Goal: Information Seeking & Learning: Learn about a topic

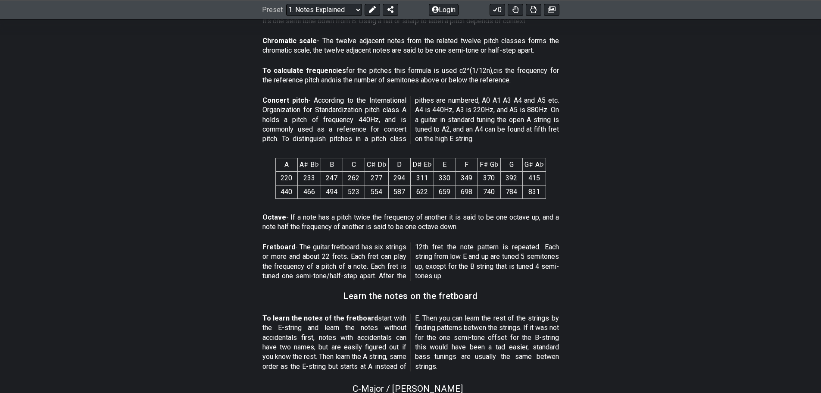
scroll to position [806, 0]
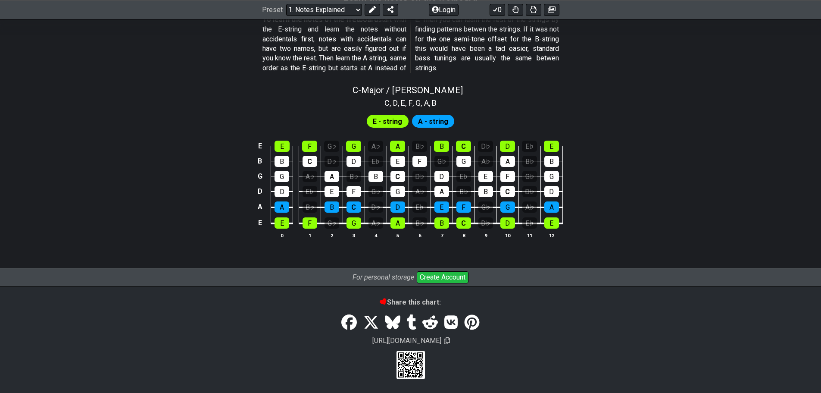
click at [390, 117] on span "E - string" at bounding box center [387, 121] width 29 height 12
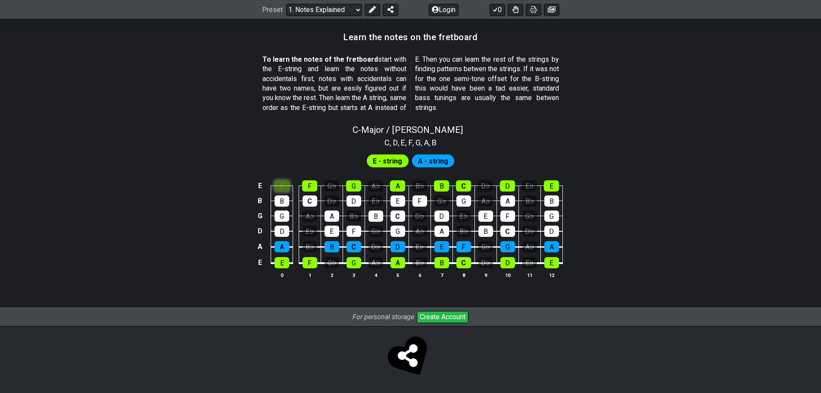
scroll to position [766, 0]
click at [280, 147] on div "C - Major / Ionian C , D , E , F , G , A , B E - string A - string E E F G♭ G A…" at bounding box center [410, 204] width 821 height 171
click at [312, 189] on div "F" at bounding box center [309, 185] width 15 height 11
click at [288, 184] on div "E" at bounding box center [282, 185] width 15 height 11
click at [306, 184] on div "F" at bounding box center [309, 185] width 15 height 11
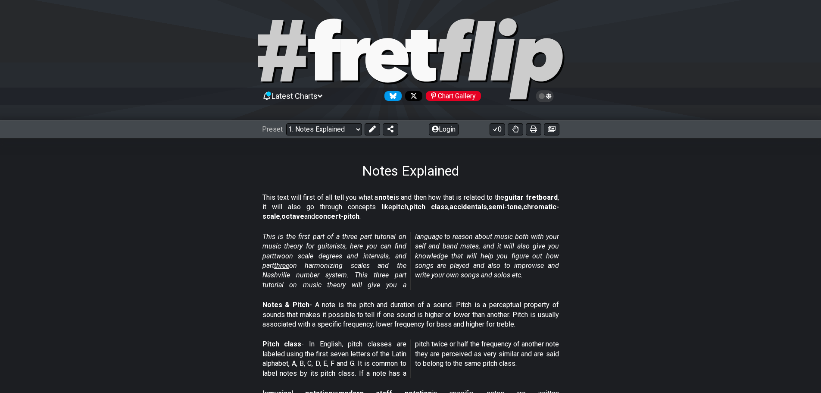
scroll to position [0, 0]
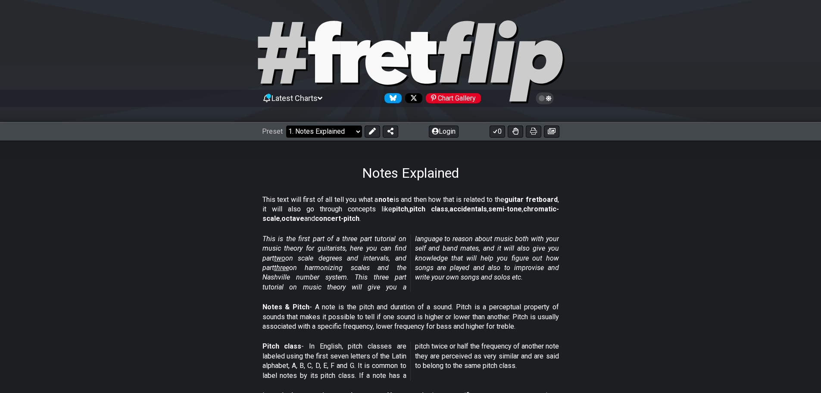
click at [350, 129] on select "Welcome to #fretflip! Initial Preset Custom Preset Minor Pentatonic Major Penta…" at bounding box center [324, 131] width 76 height 12
click at [668, 217] on section "This text will first of all tell you what a note is and then how that is relate…" at bounding box center [410, 210] width 821 height 39
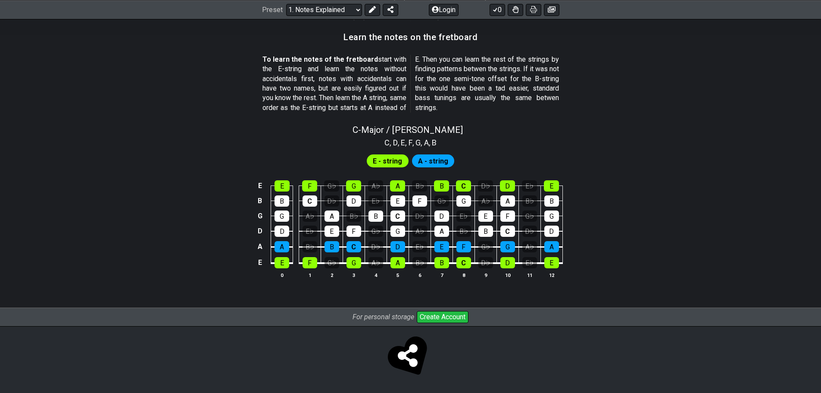
scroll to position [623, 0]
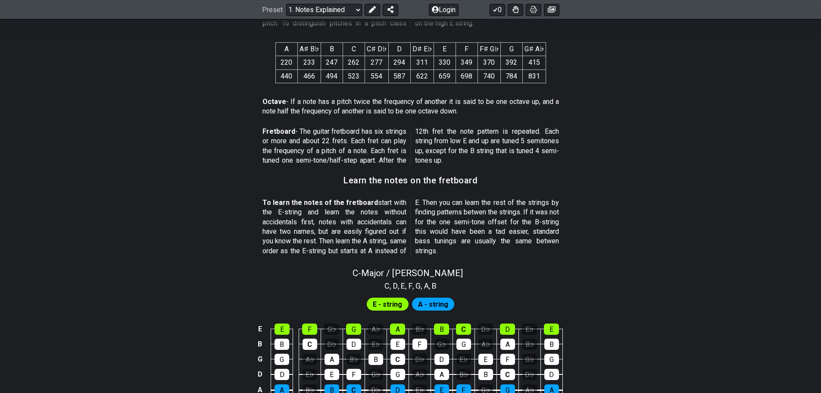
click at [384, 307] on span "E - string" at bounding box center [387, 304] width 29 height 12
click at [440, 306] on span "A - string" at bounding box center [433, 304] width 30 height 12
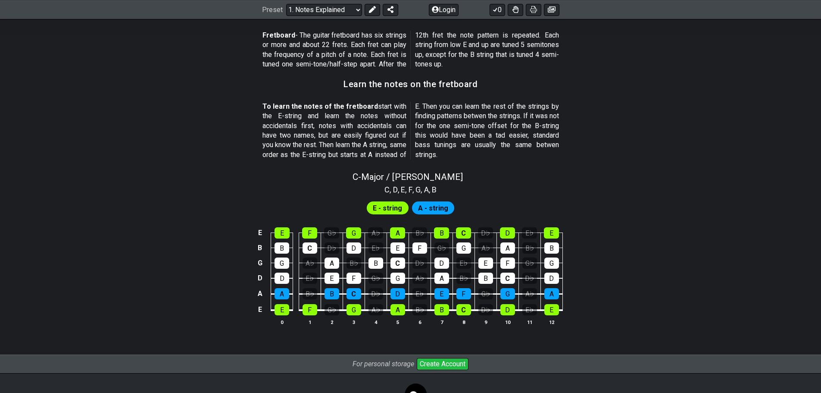
scroll to position [766, 0]
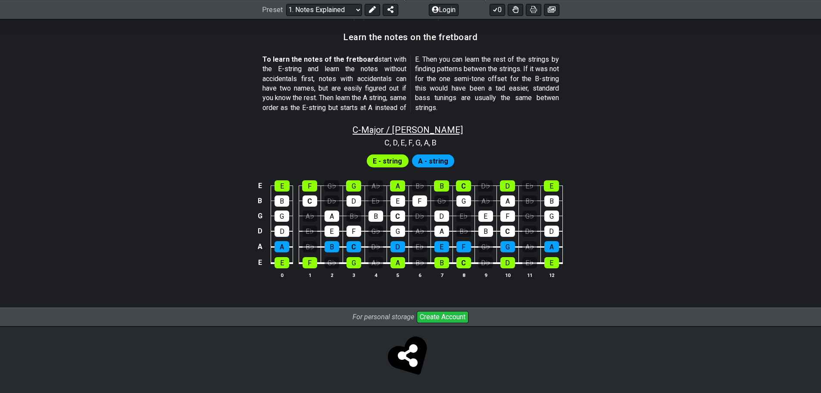
click at [377, 132] on span "C - Major / Ionian" at bounding box center [408, 130] width 110 height 10
select select "C"
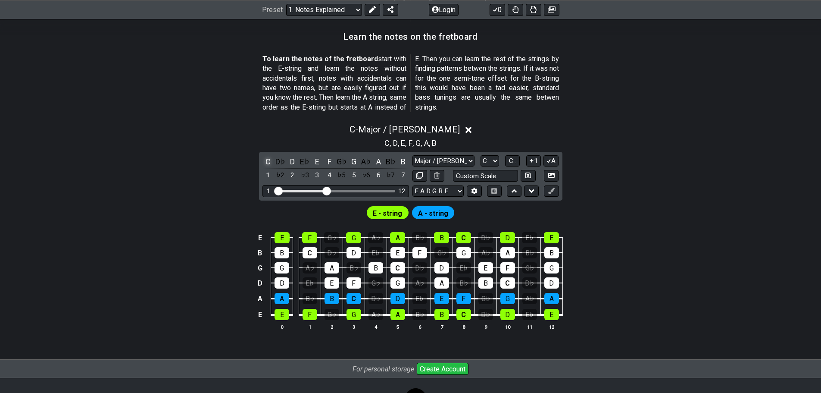
click at [267, 161] on div "C" at bounding box center [267, 162] width 11 height 12
click at [290, 162] on div "D" at bounding box center [292, 162] width 11 height 12
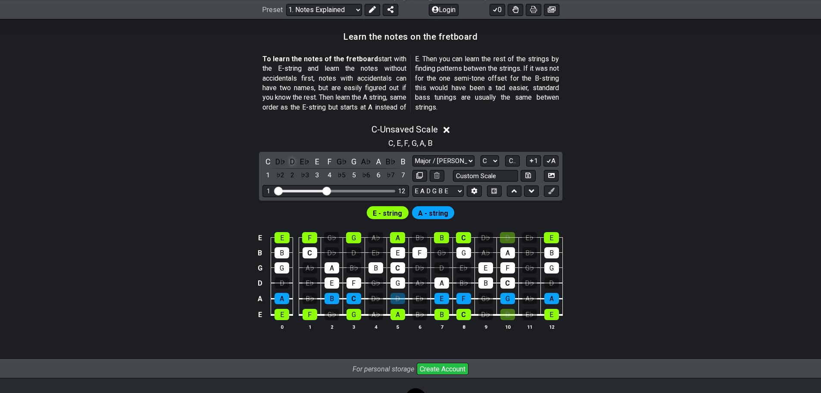
click at [290, 162] on div "D" at bounding box center [292, 162] width 11 height 12
drag, startPoint x: 771, startPoint y: 135, endPoint x: 757, endPoint y: 123, distance: 18.6
click at [770, 135] on div "C , D , E , F , G , A , B" at bounding box center [410, 142] width 821 height 14
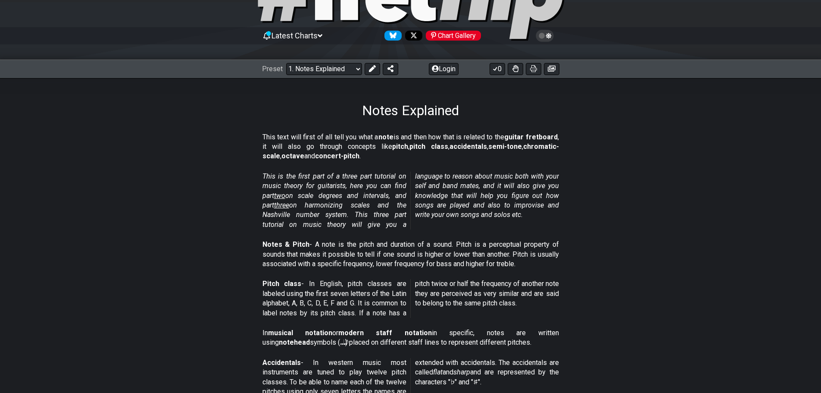
scroll to position [0, 0]
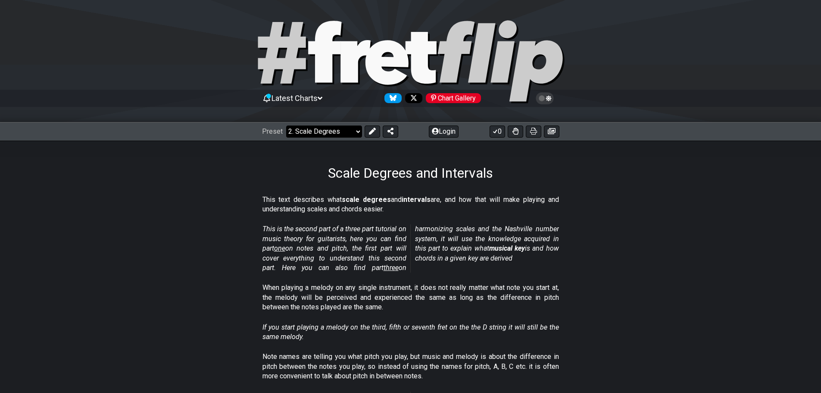
click at [342, 130] on select "Welcome to #fretflip! Initial Preset Custom Preset Minor Pentatonic Major Penta…" at bounding box center [324, 131] width 76 height 12
click at [286, 125] on select "Welcome to #fretflip! Initial Preset Custom Preset Minor Pentatonic Major Penta…" at bounding box center [324, 131] width 76 height 12
select select "/welcome"
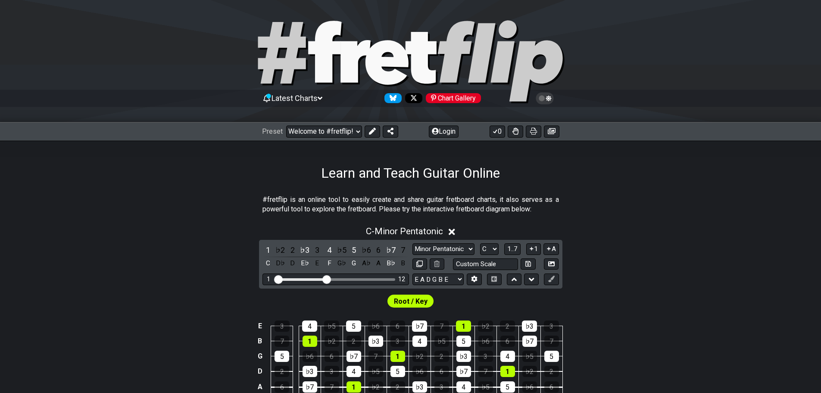
scroll to position [144, 0]
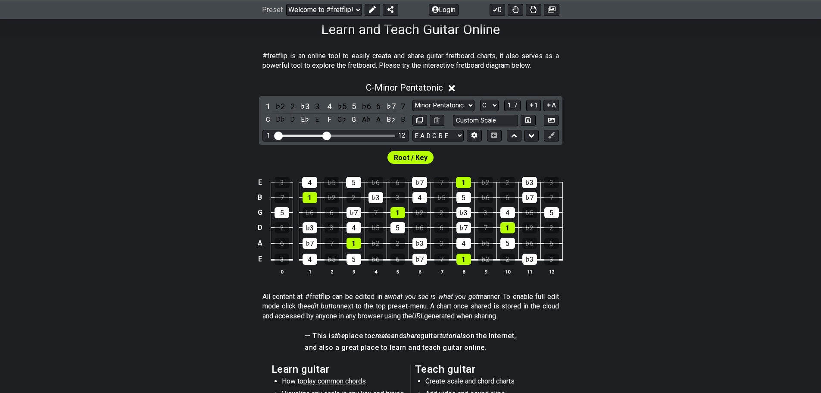
click at [417, 156] on span "Root / Key" at bounding box center [411, 157] width 34 height 12
click at [331, 118] on div "F" at bounding box center [329, 120] width 11 height 12
click at [452, 136] on select "E A D G B E E A D G B E E A D G B E B E A D F♯ B A D G C E A D A D G B E E♭ A♭ …" at bounding box center [437, 136] width 51 height 12
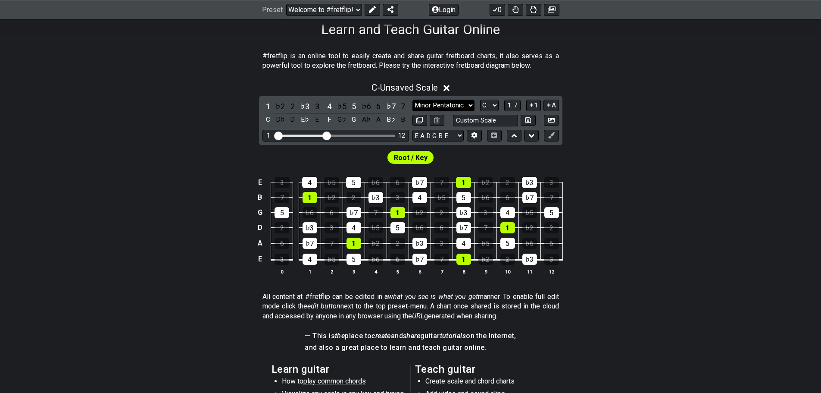
click at [463, 101] on select "Minor Pentatonic Click to edit Minor Pentatonic Major Pentatonic Minor Blues Ma…" at bounding box center [443, 106] width 62 height 12
click at [492, 104] on select "A♭ A A♯ B♭ B C C♯ D♭ D D♯ E♭ E F F♯ G♭ G G♯" at bounding box center [489, 106] width 19 height 12
click at [480, 100] on select "A♭ A A♯ B♭ B C C♯ D♭ D D♯ E♭ E F F♯ G♭ G G♯" at bounding box center [489, 106] width 19 height 12
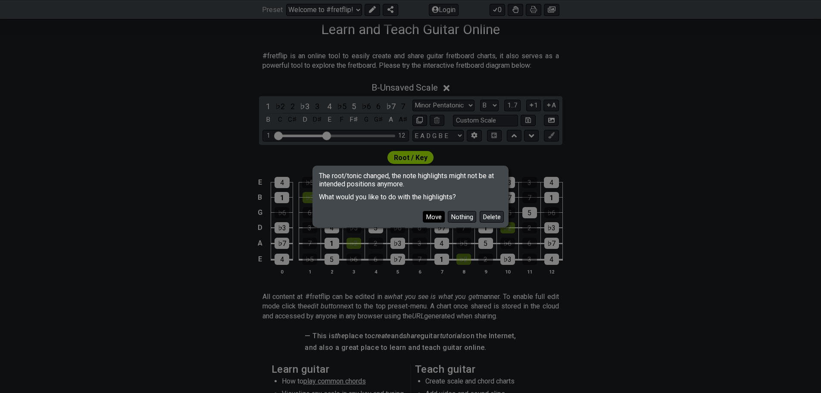
click at [435, 218] on button "Move" at bounding box center [434, 217] width 22 height 12
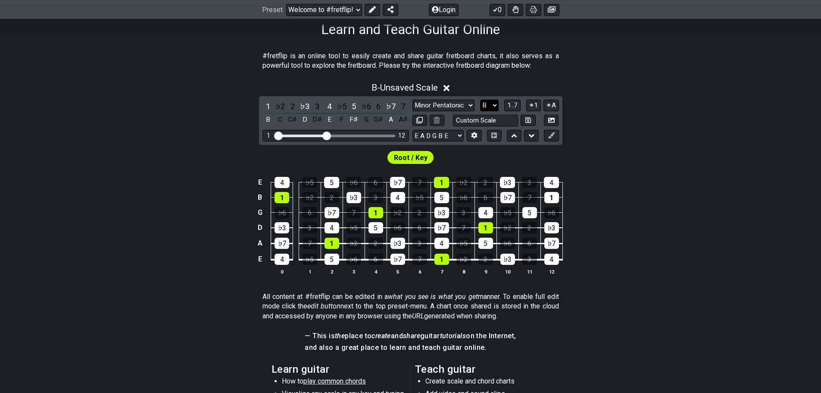
click at [493, 104] on select "A♭ A A♯ B♭ B C C♯ D♭ D D♯ E♭ E F F♯ G♭ G G♯" at bounding box center [489, 106] width 19 height 12
select select "C"
click at [480, 100] on select "A♭ A A♯ B♭ B C C♯ D♭ D D♯ E♭ E F F♯ G♭ G G♯" at bounding box center [489, 106] width 19 height 12
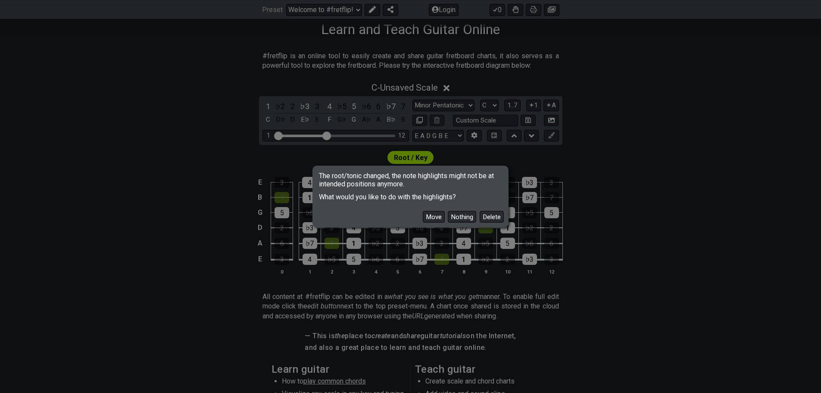
click at [432, 214] on button "Move" at bounding box center [434, 217] width 22 height 12
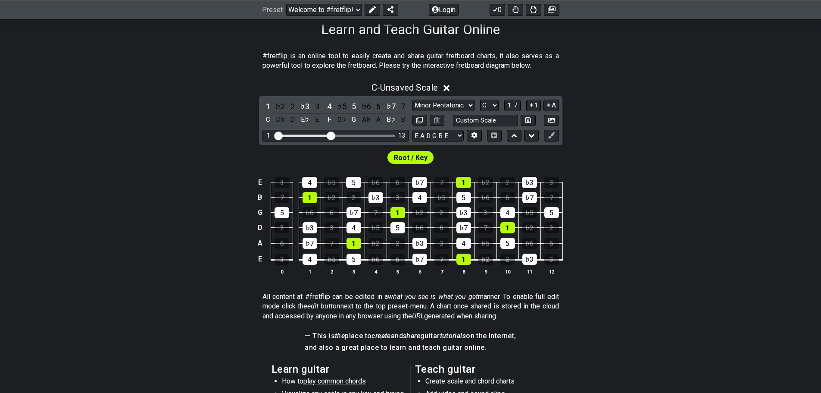
click at [330, 135] on input "Visible fret range" at bounding box center [336, 135] width 122 height 0
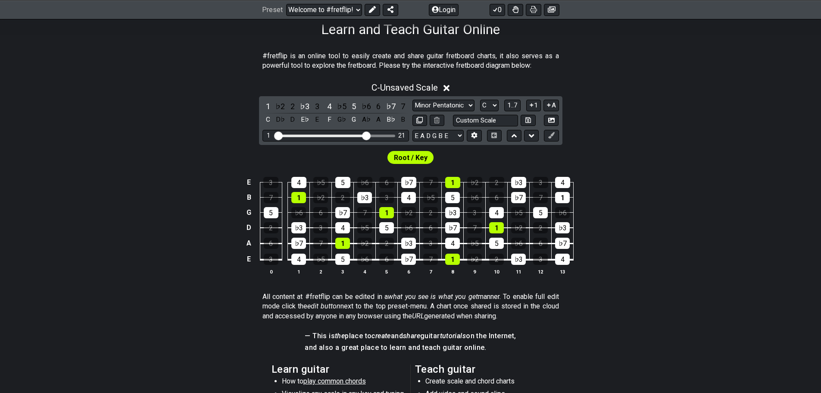
drag, startPoint x: 330, startPoint y: 134, endPoint x: 365, endPoint y: 139, distance: 35.6
click at [365, 135] on input "Visible fret range" at bounding box center [336, 135] width 122 height 0
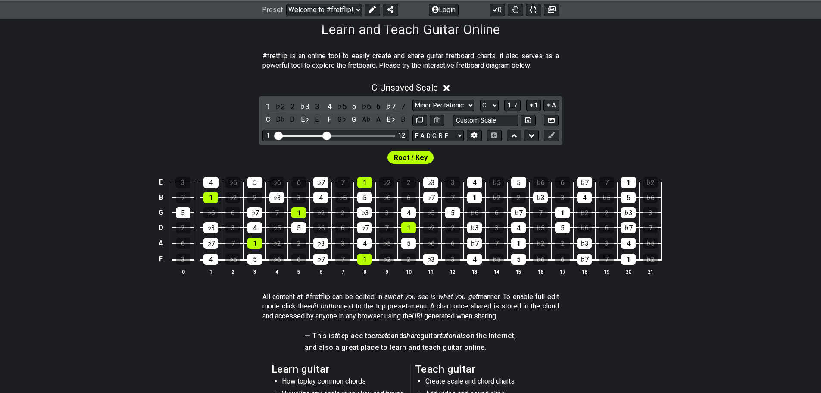
drag, startPoint x: 364, startPoint y: 138, endPoint x: 328, endPoint y: 137, distance: 36.2
click at [328, 135] on input "Visible fret range" at bounding box center [336, 135] width 122 height 0
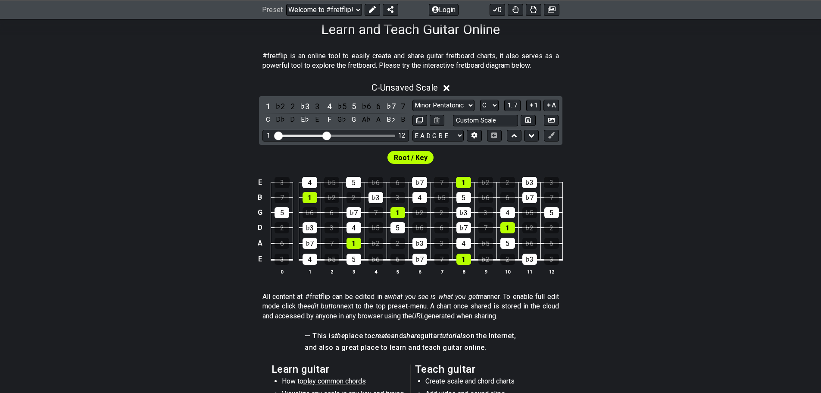
click at [426, 157] on span "Root / Key" at bounding box center [411, 157] width 34 height 12
click at [419, 156] on span "Root / Key" at bounding box center [411, 157] width 34 height 12
click at [419, 155] on span "Root / Key" at bounding box center [411, 157] width 34 height 12
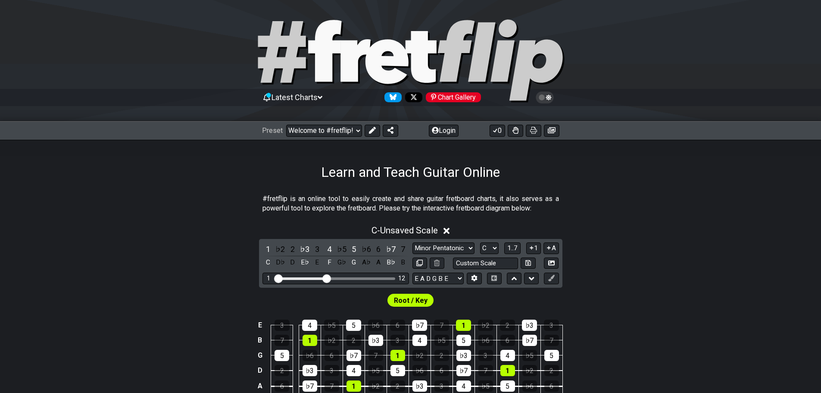
scroll to position [0, 0]
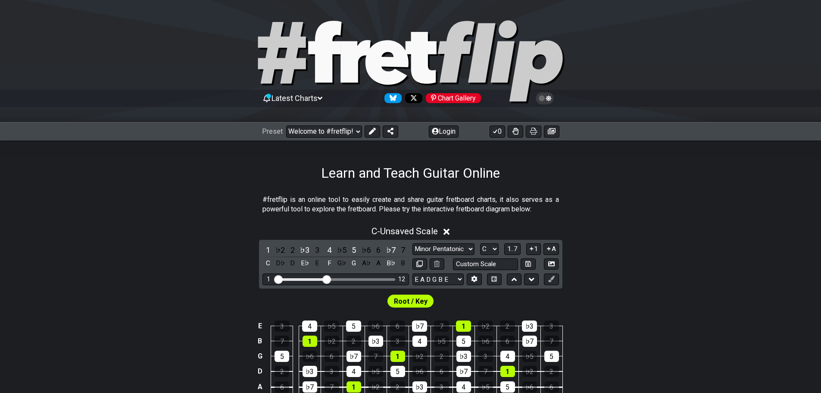
click at [455, 94] on div "Chart Gallery" at bounding box center [453, 98] width 55 height 10
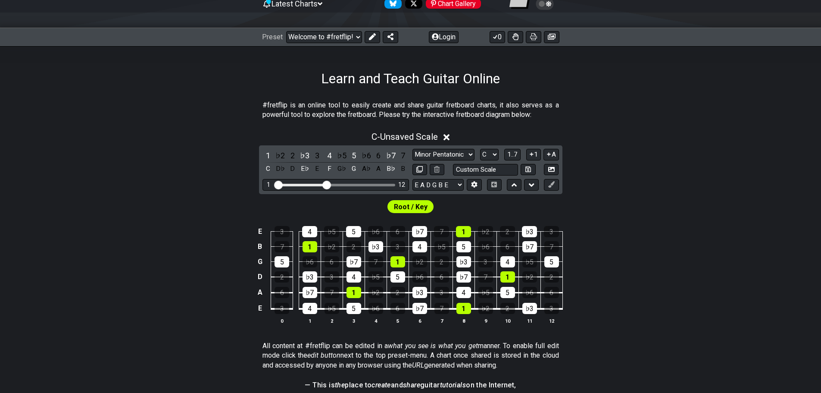
scroll to position [144, 0]
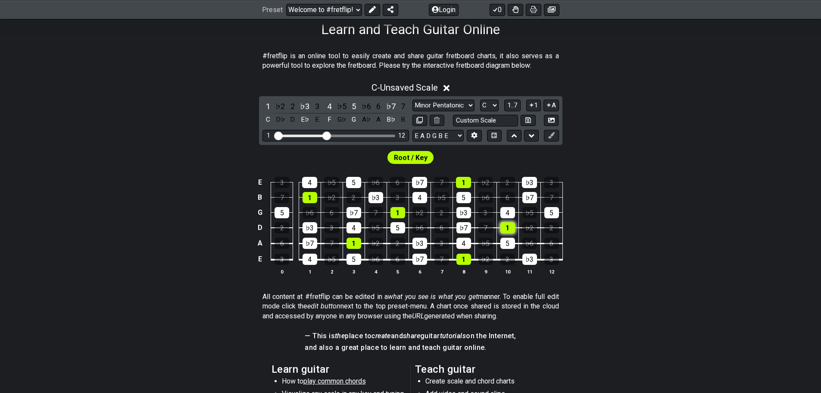
click at [512, 226] on div "1" at bounding box center [507, 227] width 15 height 11
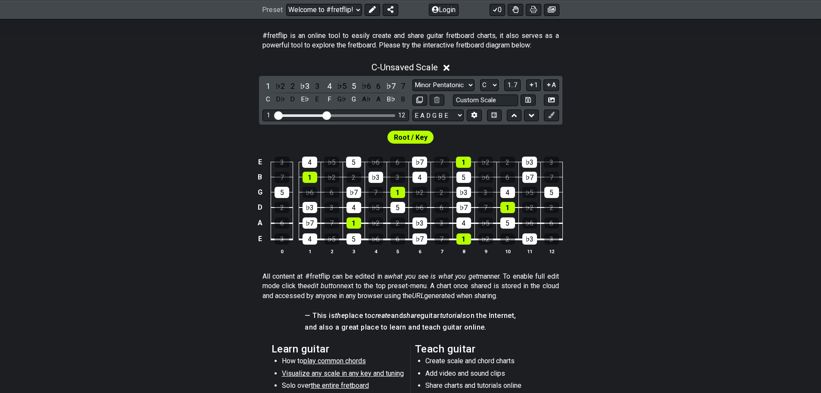
scroll to position [0, 0]
